Goal: Information Seeking & Learning: Learn about a topic

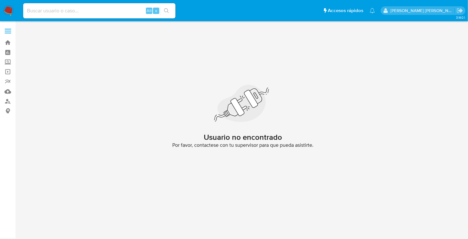
click at [9, 12] on img at bounding box center [8, 10] width 11 height 11
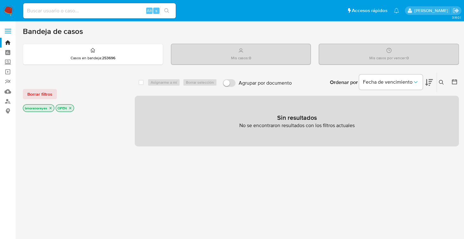
click at [6, 17] on nav "Pausado Ver notificaciones Alt s Accesos rápidos Presiona las siguientes teclas…" at bounding box center [232, 10] width 464 height 21
drag, startPoint x: 4, startPoint y: 13, endPoint x: 17, endPoint y: 3, distance: 16.0
click at [4, 13] on img at bounding box center [8, 10] width 11 height 11
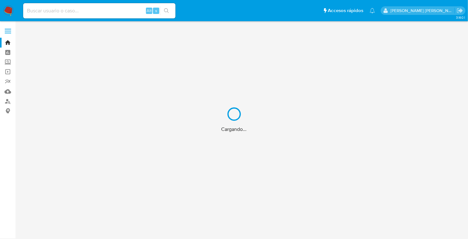
click at [50, 11] on div "Cargando..." at bounding box center [234, 119] width 468 height 239
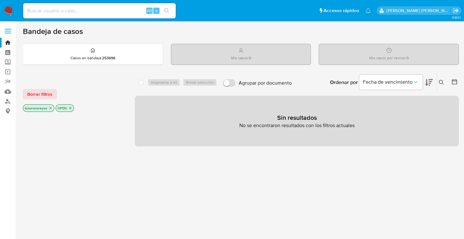
click at [53, 9] on input at bounding box center [99, 11] width 152 height 8
paste input "1547424347"
type input "1547424347"
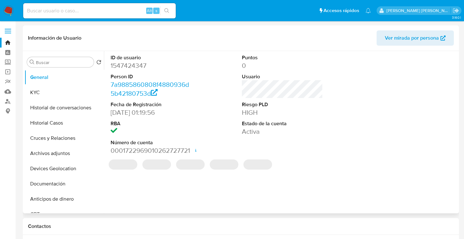
select select "10"
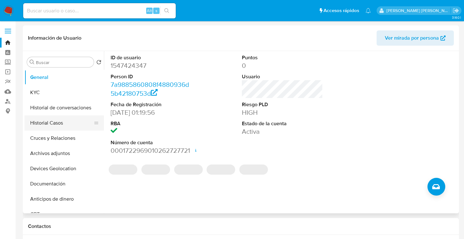
click at [52, 122] on button "Historial Casos" at bounding box center [61, 123] width 74 height 15
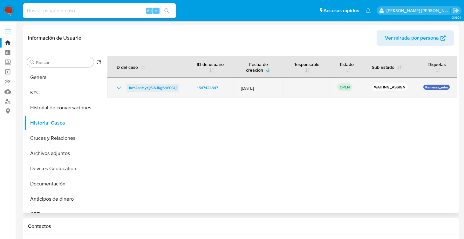
click at [151, 86] on span "keY4anHyzIj6iAJKg6hY0CLj" at bounding box center [153, 88] width 48 height 8
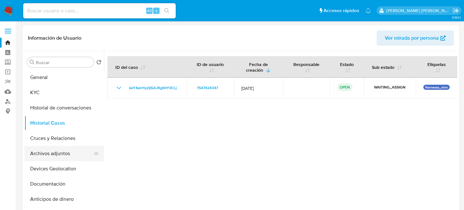
scroll to position [31, 0]
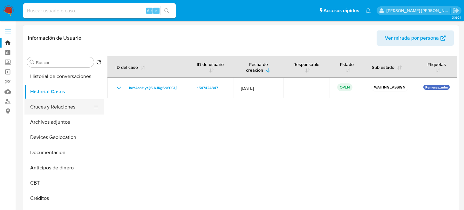
click at [63, 112] on button "Cruces y Relaciones" at bounding box center [61, 106] width 74 height 15
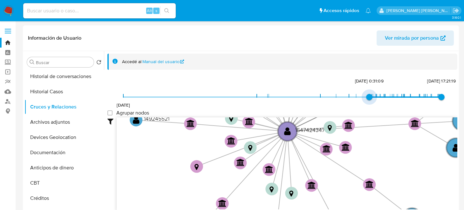
type input "1735501657000"
drag, startPoint x: 122, startPoint y: 98, endPoint x: 370, endPoint y: 94, distance: 248.3
click at [370, 94] on span "29/12/2024, 13:47:37" at bounding box center [371, 97] width 6 height 6
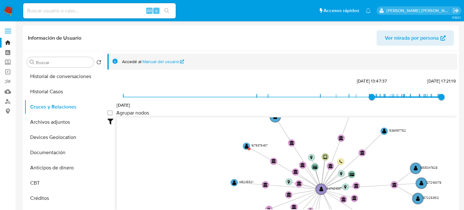
drag, startPoint x: 382, startPoint y: 164, endPoint x: 383, endPoint y: 195, distance: 30.5
click at [383, 195] on icon "device-6553037c06ff5cfe5dc76e68  user-1547424347  1547424347 device-67d23eca6…" at bounding box center [287, 163] width 340 height 92
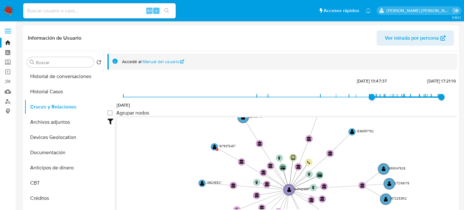
drag, startPoint x: 293, startPoint y: 137, endPoint x: 257, endPoint y: 134, distance: 35.7
click at [257, 134] on icon "device-6553037c06ff5cfe5dc76e68  user-1547424347  1547424347 device-67d23eca6…" at bounding box center [287, 163] width 340 height 92
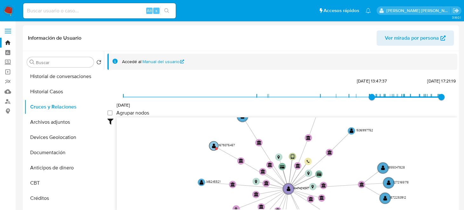
click at [215, 148] on circle at bounding box center [216, 149] width 3 height 3
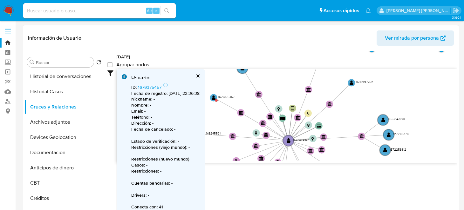
scroll to position [53, 0]
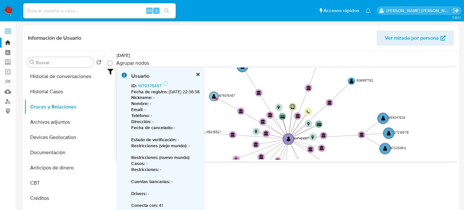
click at [216, 94] on text "" at bounding box center [214, 96] width 4 height 5
click at [178, 113] on p "Teléfono : -" at bounding box center [165, 116] width 68 height 6
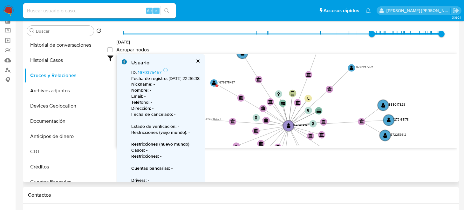
scroll to position [22, 0]
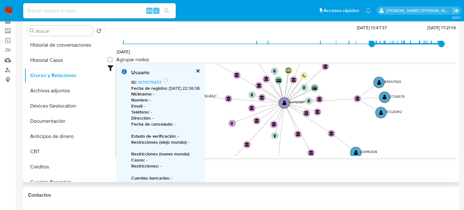
drag, startPoint x: 356, startPoint y: 116, endPoint x: 352, endPoint y: 83, distance: 33.0
click at [352, 83] on icon "device-6553037c06ff5cfe5dc76e68  user-1547424347  1547424347 device-67d23eca6…" at bounding box center [287, 110] width 340 height 92
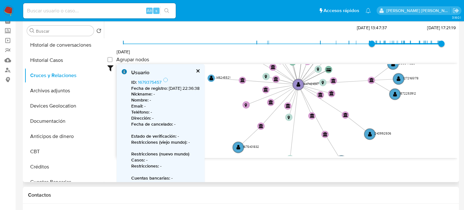
drag, startPoint x: 369, startPoint y: 120, endPoint x: 389, endPoint y: 98, distance: 29.7
click at [389, 98] on icon "device-6553037c06ff5cfe5dc76e68  user-1547424347  1547424347 device-67d23eca6…" at bounding box center [287, 110] width 340 height 92
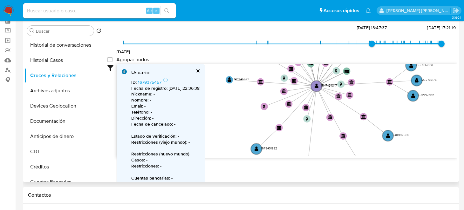
drag, startPoint x: 343, startPoint y: 138, endPoint x: 355, endPoint y: 143, distance: 13.1
click at [355, 143] on icon "device-6553037c06ff5cfe5dc76e68  user-1547424347  1547424347 device-67d23eca6…" at bounding box center [287, 110] width 340 height 92
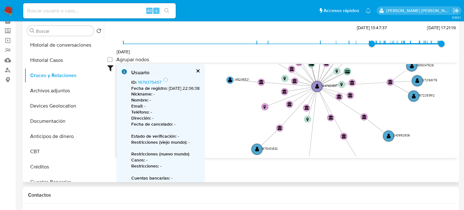
drag, startPoint x: 364, startPoint y: 112, endPoint x: 371, endPoint y: 165, distance: 53.5
click at [371, 165] on div "Filtros Confianza alta Device Tarjeta Persona validada Teléfono validado Confia…" at bounding box center [282, 122] width 350 height 117
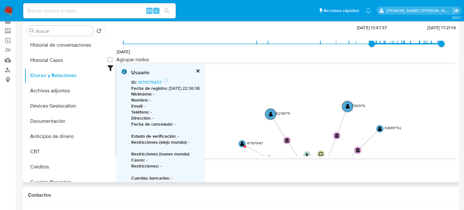
drag, startPoint x: 376, startPoint y: 121, endPoint x: 368, endPoint y: 169, distance: 48.6
click at [369, 169] on div "Filtros Confianza alta Device Tarjeta Persona validada Teléfono validado Confia…" at bounding box center [282, 122] width 350 height 117
click at [242, 143] on text "" at bounding box center [242, 144] width 4 height 5
click at [245, 147] on circle at bounding box center [245, 147] width 3 height 3
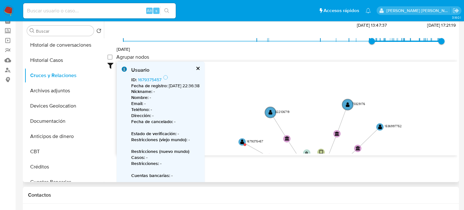
scroll to position [0, 0]
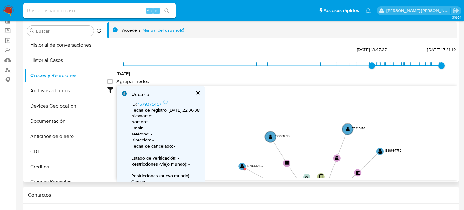
click at [254, 106] on icon "device-6553037c06ff5cfe5dc76e68  user-1547424347  1547424347 device-67d23eca6…" at bounding box center [287, 132] width 340 height 92
drag, startPoint x: 436, startPoint y: 67, endPoint x: 209, endPoint y: 109, distance: 230.5
click at [420, 67] on span "19/6/2025, 21:21:02" at bounding box center [419, 66] width 6 height 6
type input "1751668223000"
click at [266, 90] on icon "device-6553037c06ff5cfe5dc76e68  user-1547424347  1547424347 device-67d23eca6…" at bounding box center [287, 132] width 340 height 92
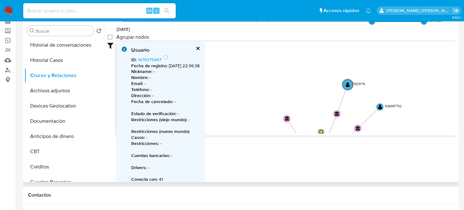
scroll to position [53, 0]
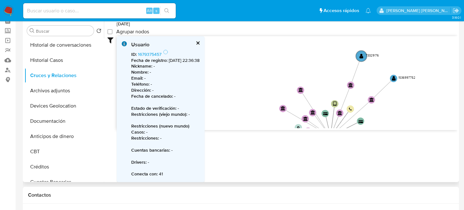
drag, startPoint x: 254, startPoint y: 96, endPoint x: 269, endPoint y: 67, distance: 32.7
click at [269, 67] on icon "device-6553037c06ff5cfe5dc76e68  user-1547424347  1547424347 device-67d23eca6…" at bounding box center [287, 82] width 340 height 92
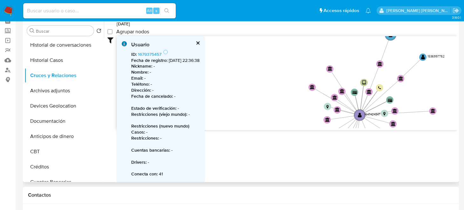
drag, startPoint x: 254, startPoint y: 72, endPoint x: 292, endPoint y: 77, distance: 39.0
click at [292, 77] on icon "device-6553037c06ff5cfe5dc76e68  user-1547424347  1547424347 device-67d23eca6…" at bounding box center [287, 82] width 340 height 92
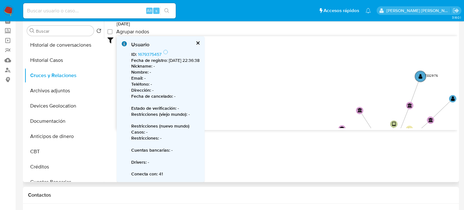
drag, startPoint x: 290, startPoint y: 78, endPoint x: 315, endPoint y: 85, distance: 26.0
click at [319, 120] on icon "device-6553037c06ff5cfe5dc76e68  user-1547424347  1547424347 device-67d23eca6…" at bounding box center [287, 82] width 340 height 92
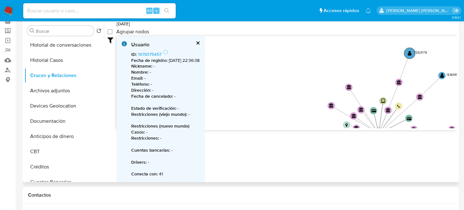
drag, startPoint x: 307, startPoint y: 71, endPoint x: 285, endPoint y: 45, distance: 33.5
click at [285, 45] on icon "device-6553037c06ff5cfe5dc76e68  user-1547424347  1547424347 device-67d23eca6…" at bounding box center [287, 82] width 340 height 92
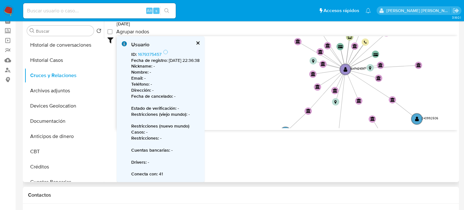
drag, startPoint x: 289, startPoint y: 78, endPoint x: 277, endPoint y: 43, distance: 37.9
click at [277, 43] on icon "device-6553037c06ff5cfe5dc76e68  user-1547424347  1547424347 device-67d23eca6…" at bounding box center [287, 82] width 340 height 92
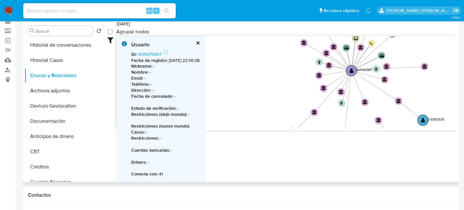
drag, startPoint x: 268, startPoint y: 75, endPoint x: 273, endPoint y: 82, distance: 8.7
click at [274, 82] on icon "device-6553037c06ff5cfe5dc76e68  user-1547424347  1547424347 device-67d23eca6…" at bounding box center [287, 82] width 340 height 92
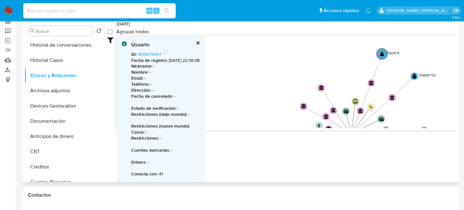
drag, startPoint x: 305, startPoint y: 84, endPoint x: 296, endPoint y: 134, distance: 51.3
click at [305, 140] on div "Filtros Confianza alta Device Tarjeta Persona validada Teléfono validado Confia…" at bounding box center [282, 94] width 350 height 117
click at [53, 105] on button "Devices Geolocation" at bounding box center [61, 105] width 74 height 15
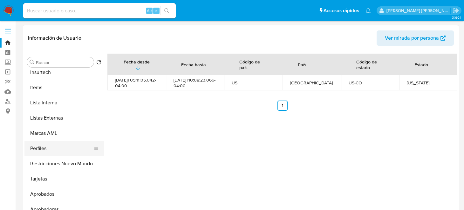
scroll to position [298, 0]
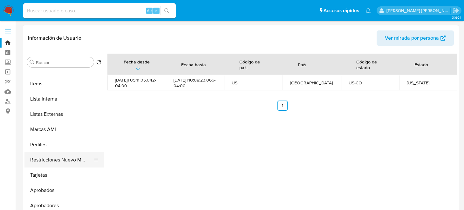
click at [66, 157] on button "Restricciones Nuevo Mundo" at bounding box center [61, 159] width 74 height 15
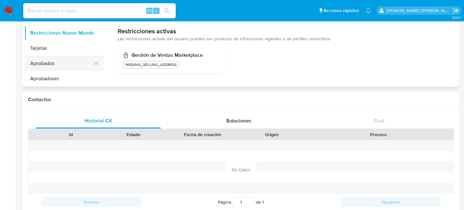
scroll to position [31, 0]
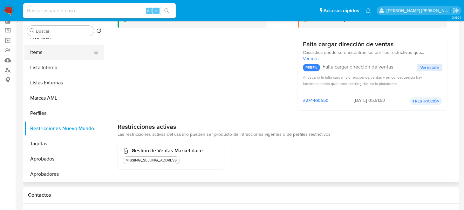
click at [45, 52] on button "Items" at bounding box center [61, 52] width 74 height 15
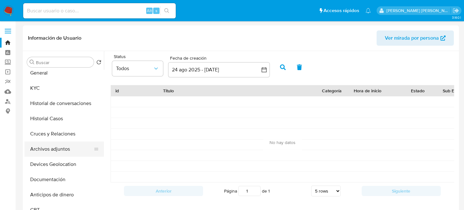
scroll to position [0, 0]
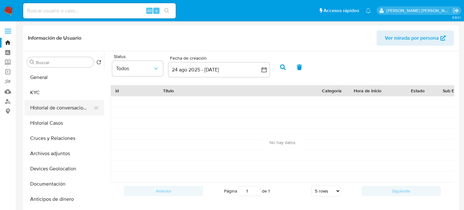
click at [55, 115] on button "Historial de conversaciones" at bounding box center [61, 107] width 74 height 15
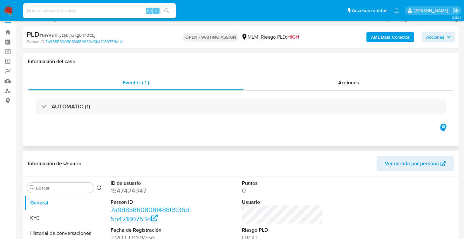
select select "10"
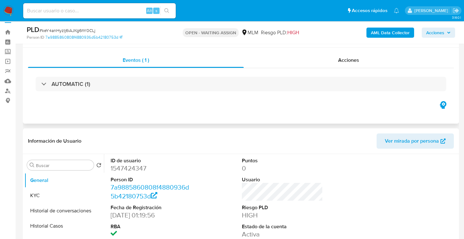
scroll to position [25, 0]
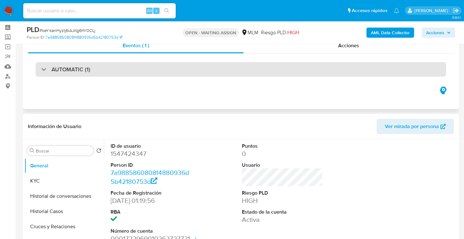
click at [41, 69] on div "AUTOMATIC (1)" at bounding box center [241, 69] width 410 height 15
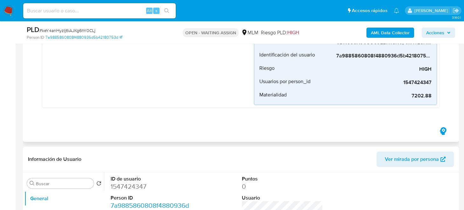
scroll to position [317, 0]
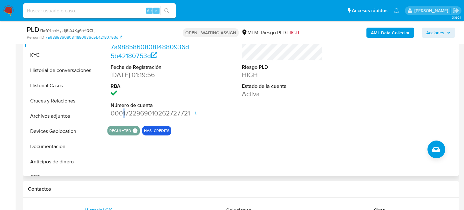
click at [124, 114] on dd "0001722969010262727721 Fecha de apertura 26/03/2024 16:20 Estado ACTIVE" at bounding box center [150, 113] width 81 height 9
click at [138, 110] on dd "0001722969010262727721 Fecha de apertura 26/03/2024 16:20 Estado ACTIVE" at bounding box center [150, 113] width 81 height 9
drag, startPoint x: 126, startPoint y: 112, endPoint x: 188, endPoint y: 111, distance: 61.6
click at [188, 111] on dd "0001722969010262727721 Fecha de apertura 26/03/2024 16:20 Estado ACTIVE" at bounding box center [150, 113] width 81 height 9
drag, startPoint x: 125, startPoint y: 111, endPoint x: 191, endPoint y: 111, distance: 66.0
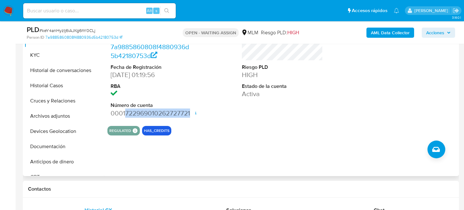
click at [191, 111] on div "ID de usuario 1547424347 Person ID 7a9885860808f4880936d5b42180753d Fecha de Re…" at bounding box center [150, 67] width 87 height 107
copy dd "722969010262727721"
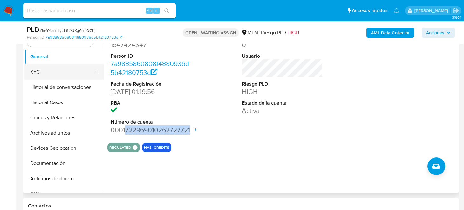
scroll to position [286, 0]
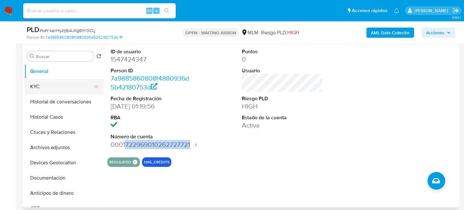
click at [47, 82] on button "KYC" at bounding box center [61, 86] width 74 height 15
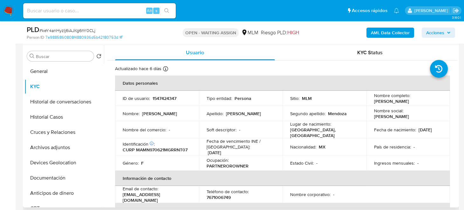
click at [159, 147] on p "CURP MAMN970621MGRRNT07" at bounding box center [155, 150] width 65 height 6
copy p "MAMN970621MGRRNT07"
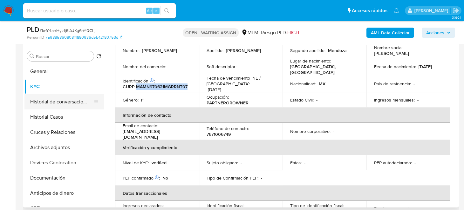
scroll to position [0, 0]
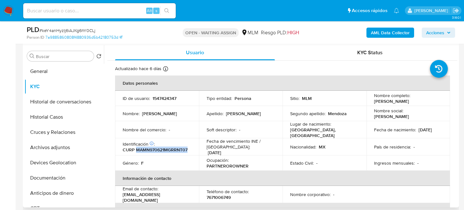
click at [23, 73] on div "Buscar Volver al orden por defecto General KYC Historial de conversaciones Hist…" at bounding box center [241, 126] width 436 height 163
click at [48, 74] on button "General" at bounding box center [63, 71] width 79 height 15
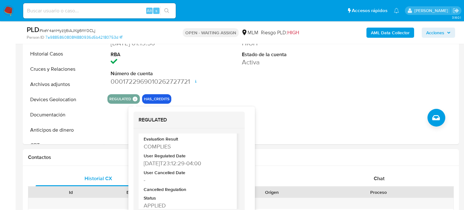
scroll to position [31, 0]
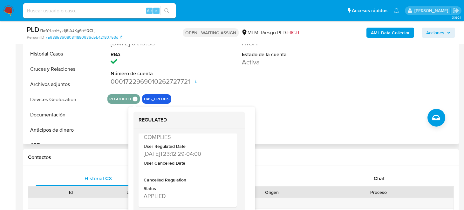
click at [392, 54] on div at bounding box center [413, 35] width 87 height 107
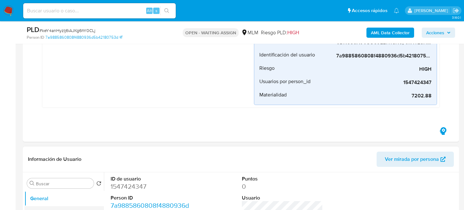
scroll to position [254, 0]
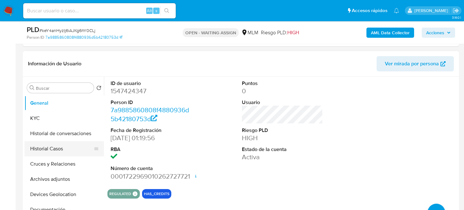
click at [55, 148] on button "Historial Casos" at bounding box center [61, 148] width 74 height 15
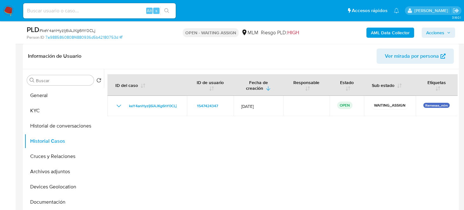
click at [210, 158] on div at bounding box center [280, 150] width 353 height 163
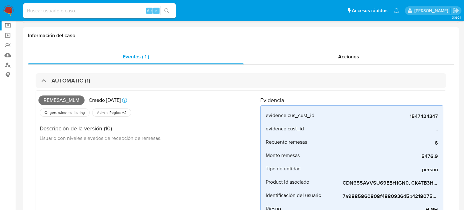
scroll to position [0, 0]
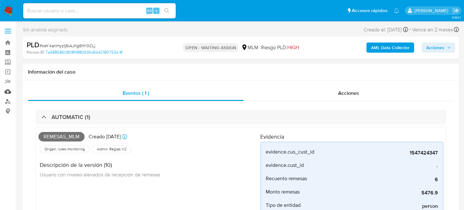
click at [4, 93] on link "Mulan" at bounding box center [38, 92] width 76 height 10
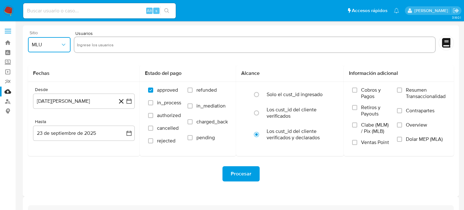
click at [61, 46] on icon "button" at bounding box center [63, 45] width 6 height 6
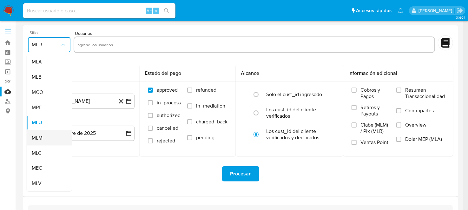
click at [49, 139] on div "MLM" at bounding box center [47, 137] width 31 height 15
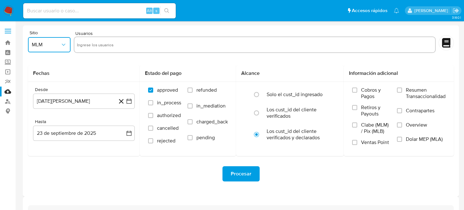
click at [117, 47] on input "text" at bounding box center [254, 45] width 355 height 10
type input "1547424347"
click at [133, 102] on button "23 [PERSON_NAME] de 2024" at bounding box center [84, 101] width 102 height 15
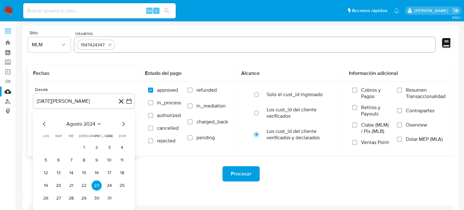
click at [128, 124] on div "agosto 2024 agosto 2024 lun lunes mar martes mié miércoles jue jueves vie viern…" at bounding box center [84, 161] width 102 height 100
click at [126, 125] on icon "Mes siguiente" at bounding box center [123, 124] width 8 height 8
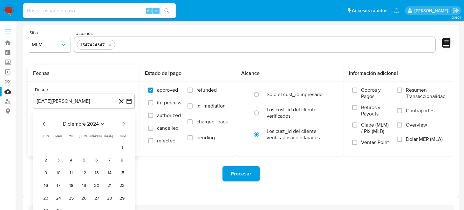
click at [126, 125] on icon "Mes siguiente" at bounding box center [123, 124] width 8 height 8
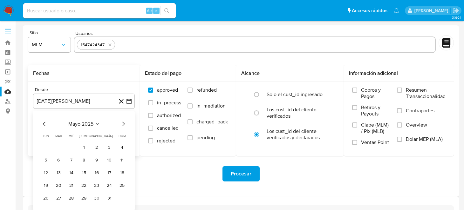
click at [83, 146] on button "1" at bounding box center [84, 148] width 10 height 10
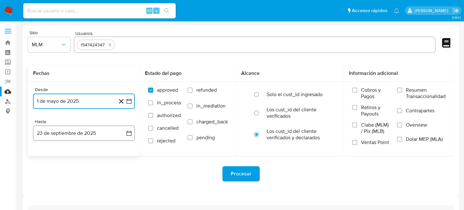
click at [122, 134] on button "23 de septiembre de 2025" at bounding box center [84, 133] width 102 height 15
click at [44, 157] on icon "Mes anterior" at bounding box center [44, 156] width 3 height 4
click at [125, 155] on icon "Mes siguiente" at bounding box center [123, 156] width 8 height 8
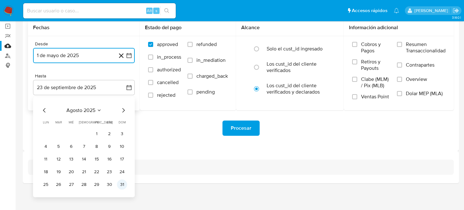
click at [124, 184] on button "31" at bounding box center [122, 185] width 10 height 10
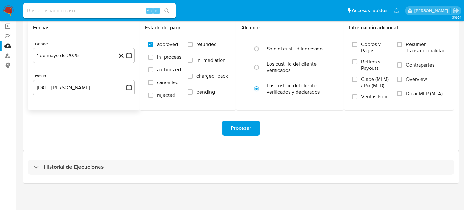
drag, startPoint x: 175, startPoint y: 147, endPoint x: 171, endPoint y: 146, distance: 3.6
click at [175, 147] on div "Sitio MLM Usuarios 1547424347 Fechas Desde 1 de mayo de 2025 1-05-2025 Hasta 31…" at bounding box center [241, 65] width 436 height 171
click at [341, 135] on div "Procesar" at bounding box center [240, 128] width 425 height 15
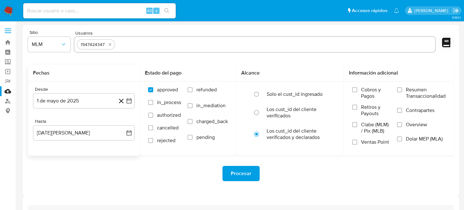
scroll to position [0, 0]
click at [245, 175] on span "Procesar" at bounding box center [241, 174] width 21 height 14
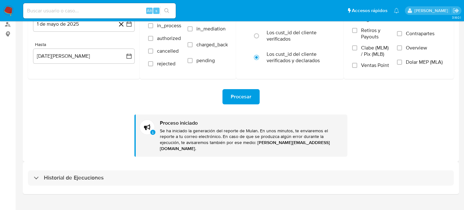
scroll to position [82, 0]
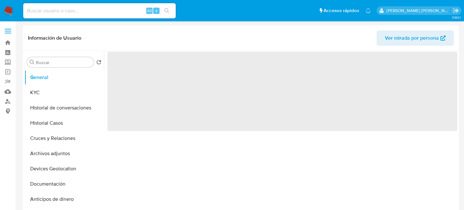
select select "10"
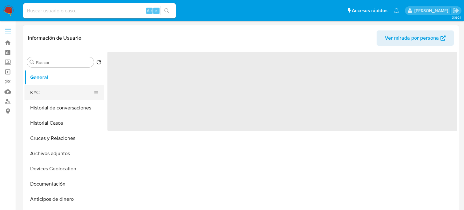
select select "10"
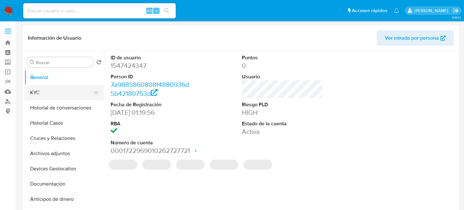
click at [41, 92] on button "KYC" at bounding box center [61, 92] width 74 height 15
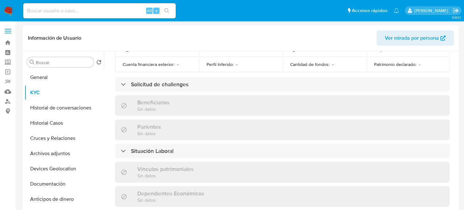
scroll to position [254, 0]
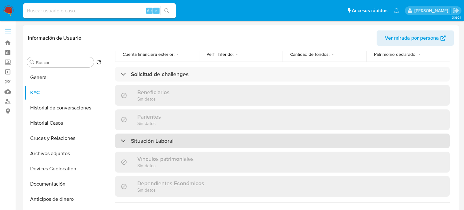
click at [160, 140] on h3 "Situación Laboral" at bounding box center [152, 140] width 43 height 7
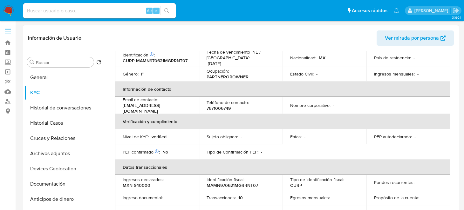
scroll to position [0, 0]
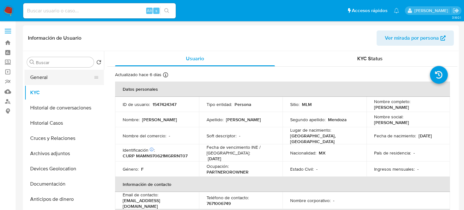
click at [41, 73] on button "General" at bounding box center [61, 77] width 74 height 15
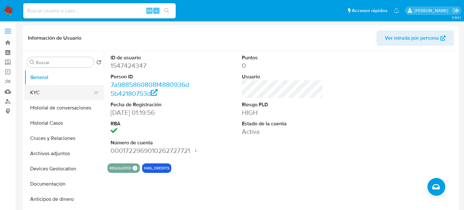
click at [53, 89] on button "KYC" at bounding box center [61, 92] width 74 height 15
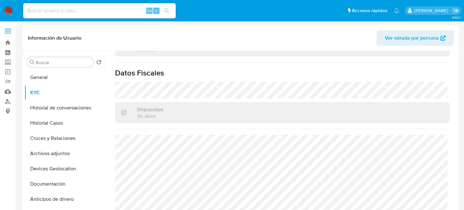
scroll to position [331, 0]
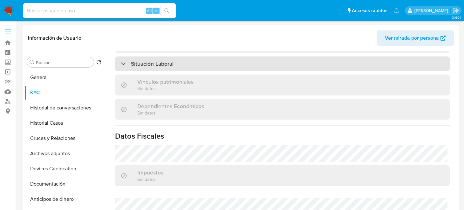
click at [169, 60] on h3 "Situación Laboral" at bounding box center [152, 63] width 43 height 7
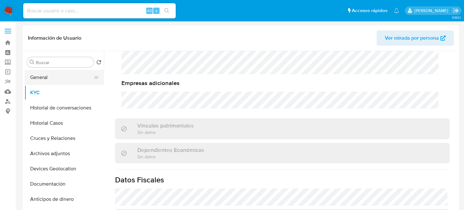
scroll to position [328, 0]
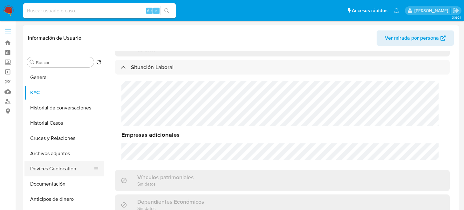
click at [62, 166] on button "Devices Geolocation" at bounding box center [61, 168] width 74 height 15
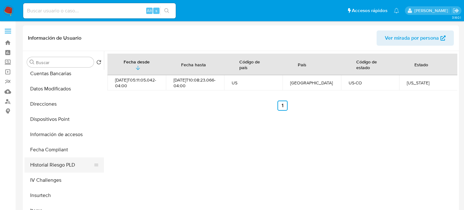
scroll to position [140, 0]
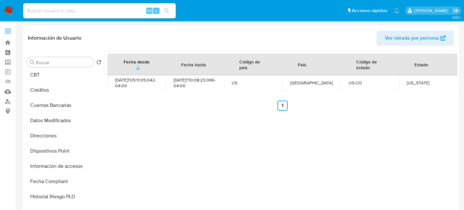
drag, startPoint x: 66, startPoint y: 167, endPoint x: 146, endPoint y: 165, distance: 80.0
click at [67, 167] on button "Información de accesos" at bounding box center [63, 166] width 79 height 15
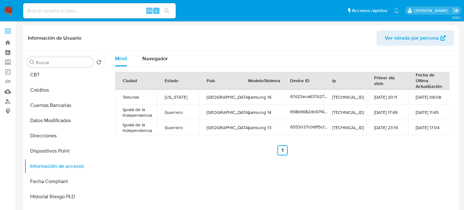
click at [304, 168] on div "Móvil Navegador Ciudad Estado País Modelo/Sistema Device ID Ip Primer día visto…" at bounding box center [280, 132] width 353 height 163
click at [252, 175] on div "Móvil Navegador Ciudad Estado País Modelo/Sistema Device ID Ip Primer día visto…" at bounding box center [280, 132] width 353 height 163
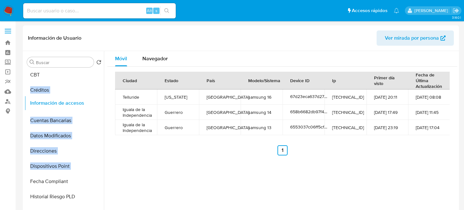
drag, startPoint x: 94, startPoint y: 165, endPoint x: 87, endPoint y: 96, distance: 69.9
click at [87, 96] on ul "General KYC Historial de conversaciones Historial Casos Cruces y Relaciones Arc…" at bounding box center [63, 141] width 79 height 143
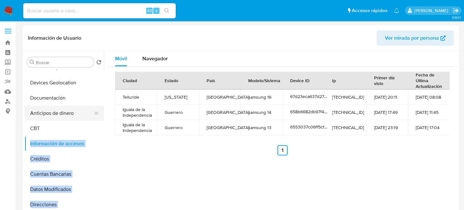
scroll to position [77, 0]
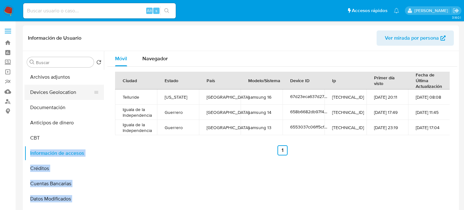
drag, startPoint x: 97, startPoint y: 151, endPoint x: 83, endPoint y: 94, distance: 58.9
click at [83, 94] on ul "General KYC Historial de conversaciones Historial Casos Cruces y Relaciones Arc…" at bounding box center [63, 141] width 79 height 143
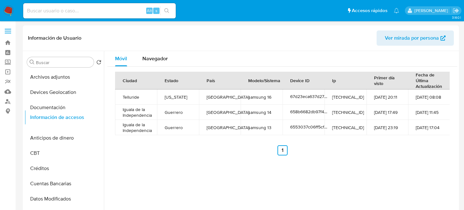
click at [85, 119] on ul "General KYC Historial de conversaciones Historial Casos Cruces y Relaciones Arc…" at bounding box center [63, 141] width 79 height 143
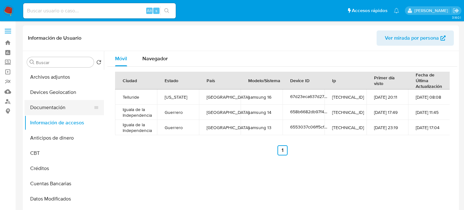
click at [50, 108] on button "Documentación" at bounding box center [61, 107] width 74 height 15
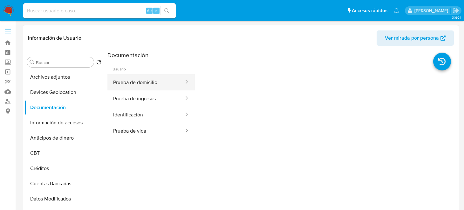
click at [141, 83] on button "Prueba de domicilio" at bounding box center [145, 82] width 77 height 16
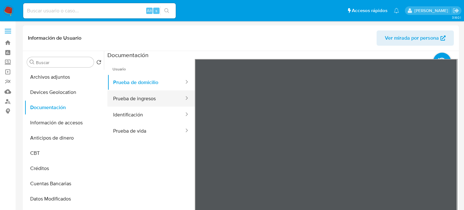
click at [137, 99] on button "Prueba de ingresos" at bounding box center [145, 98] width 77 height 16
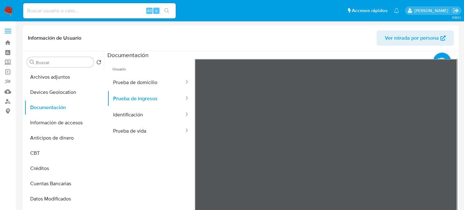
scroll to position [39, 0]
click at [124, 118] on button "Identificación" at bounding box center [145, 115] width 77 height 16
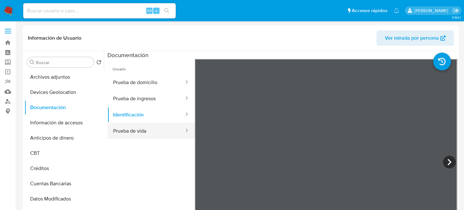
click at [151, 129] on button "Prueba de vida" at bounding box center [145, 131] width 77 height 16
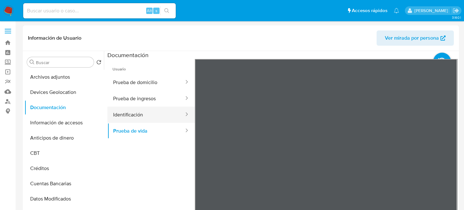
click at [130, 119] on button "Identificación" at bounding box center [145, 115] width 77 height 16
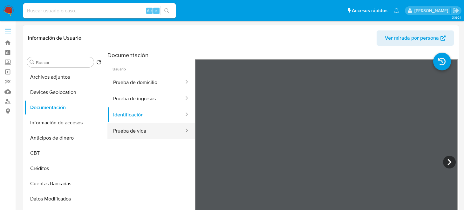
click at [131, 129] on button "Prueba de vida" at bounding box center [145, 131] width 77 height 16
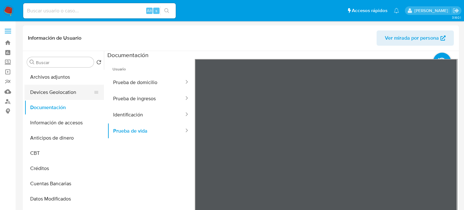
click at [48, 95] on button "Devices Geolocation" at bounding box center [61, 92] width 74 height 15
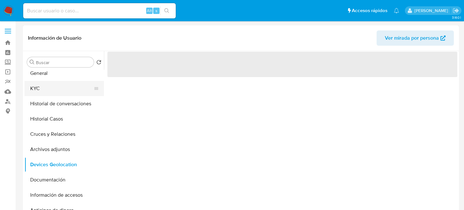
scroll to position [0, 0]
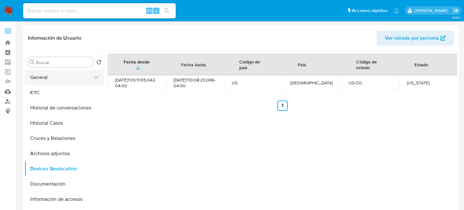
click at [64, 81] on button "General" at bounding box center [61, 77] width 74 height 15
